Goal: Information Seeking & Learning: Learn about a topic

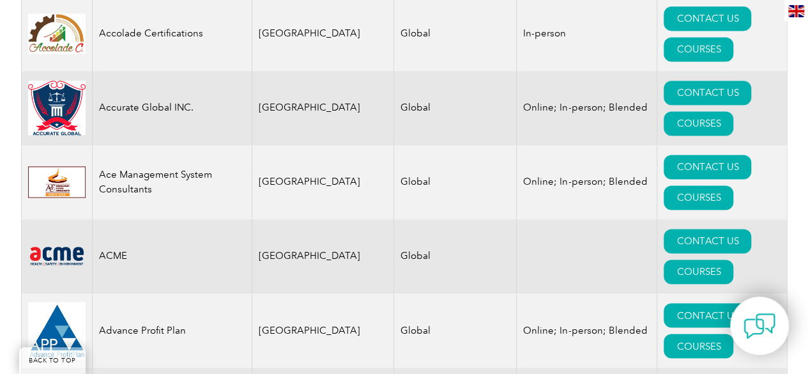
drag, startPoint x: 527, startPoint y: 80, endPoint x: 522, endPoint y: 72, distance: 8.9
click at [522, 219] on td at bounding box center [587, 256] width 141 height 74
click at [517, 219] on td at bounding box center [587, 256] width 141 height 74
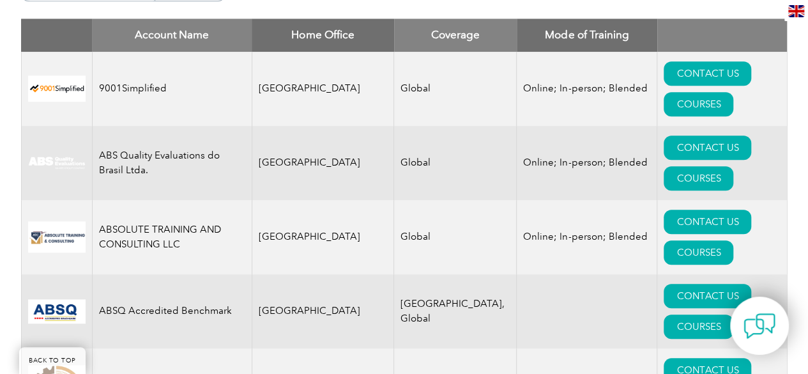
drag, startPoint x: 492, startPoint y: 52, endPoint x: 505, endPoint y: 55, distance: 12.5
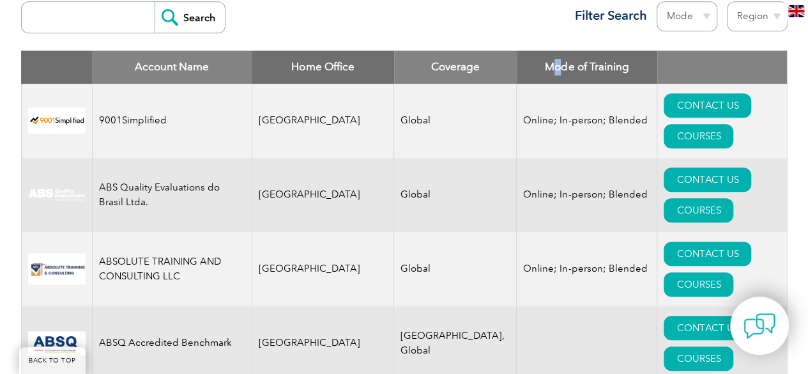
drag, startPoint x: 512, startPoint y: 59, endPoint x: 505, endPoint y: 62, distance: 7.5
click at [517, 63] on th "Mode of Training" at bounding box center [587, 66] width 141 height 33
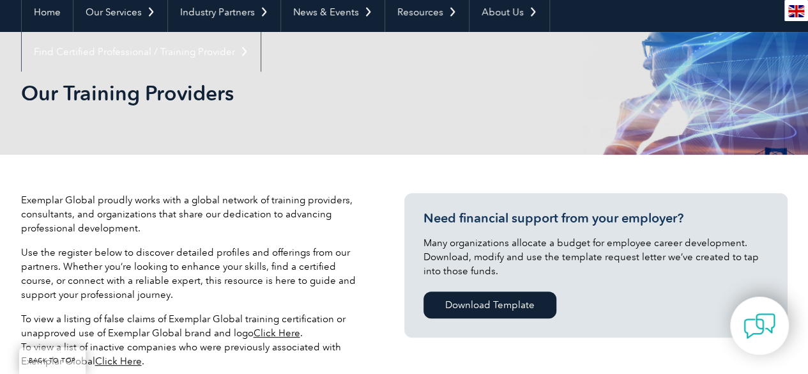
click at [504, 61] on div "Our Training Providers" at bounding box center [404, 93] width 766 height 123
click at [503, 62] on div "Our Training Providers" at bounding box center [404, 93] width 766 height 123
